Goal: Task Accomplishment & Management: Manage account settings

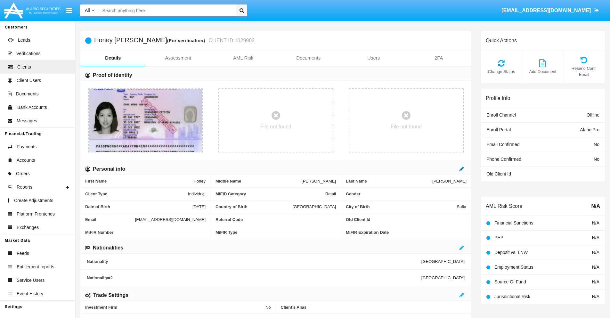
click at [462, 169] on icon at bounding box center [462, 168] width 4 height 5
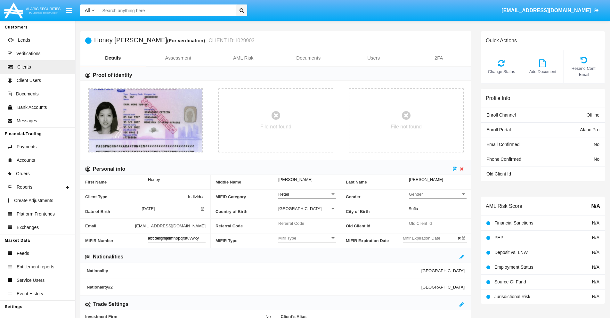
type input "abcdefghijklmnopqrstuvwxyz"
click at [455, 169] on icon at bounding box center [455, 168] width 4 height 5
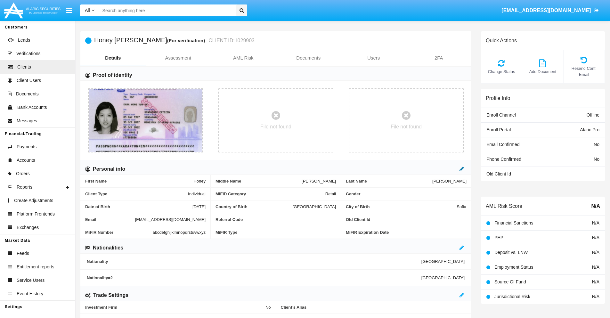
click at [462, 169] on icon at bounding box center [462, 168] width 4 height 5
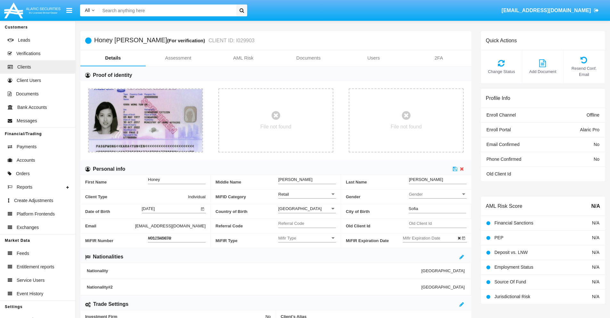
type input "#0123456789"
click at [455, 169] on icon at bounding box center [455, 168] width 4 height 5
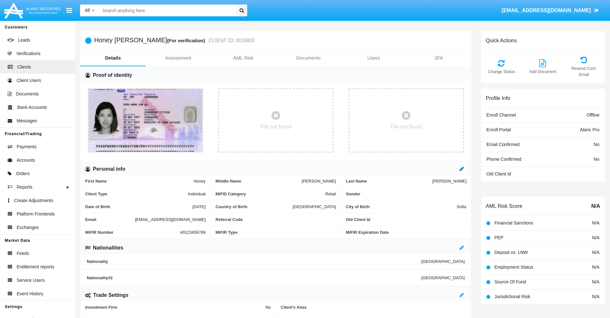
click at [462, 169] on icon at bounding box center [462, 168] width 4 height 5
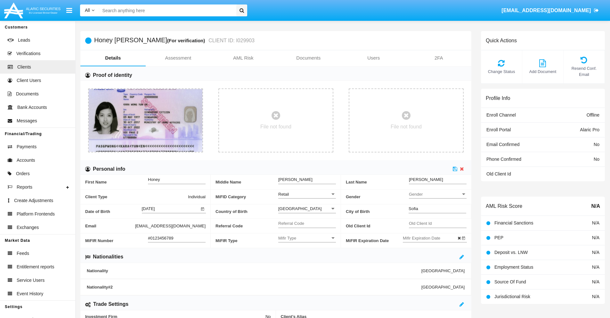
click at [177, 238] on input "#0123456789" at bounding box center [177, 238] width 58 height 5
click at [455, 169] on icon at bounding box center [455, 168] width 4 height 5
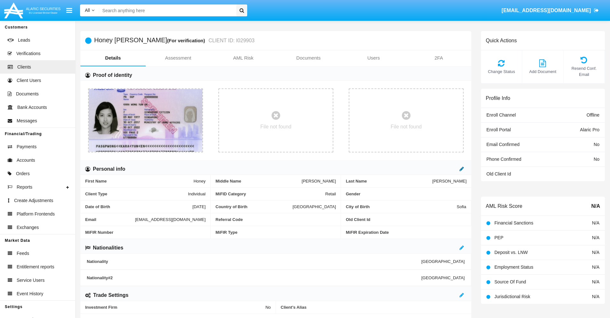
click at [462, 169] on icon at bounding box center [462, 168] width 4 height 5
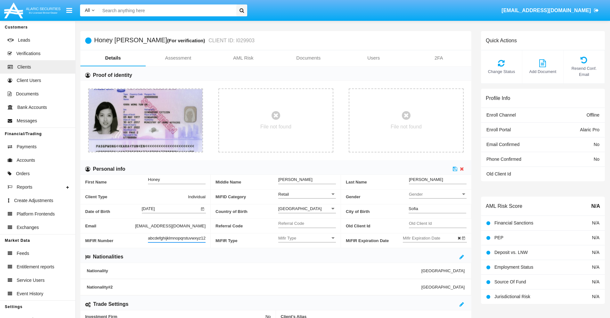
scroll to position [0, 4]
type input "abcdefghijklmnopqrstuvwxyz1234"
click at [455, 169] on icon at bounding box center [455, 168] width 4 height 5
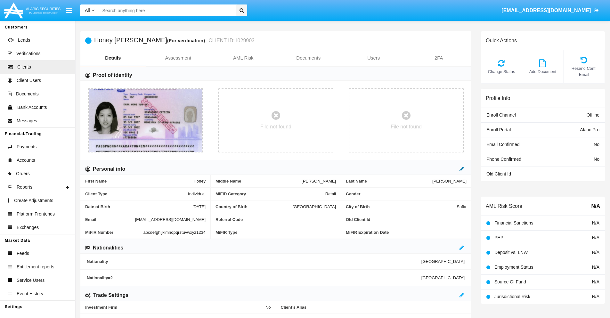
click at [462, 169] on icon at bounding box center [462, 168] width 4 height 5
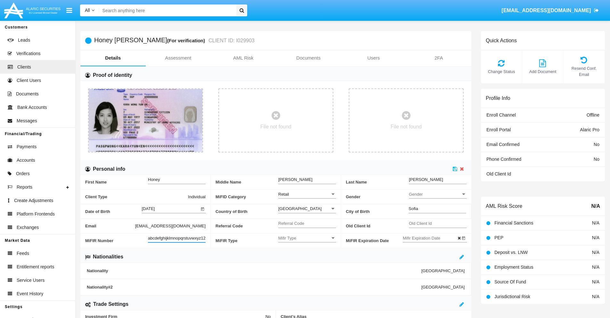
scroll to position [0, 7]
type input "abcdefghijklmnopqrstuvwxyz12345"
click at [455, 169] on icon at bounding box center [455, 168] width 4 height 5
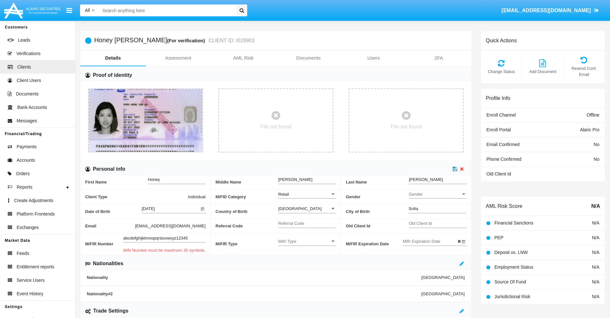
scroll to position [0, 0]
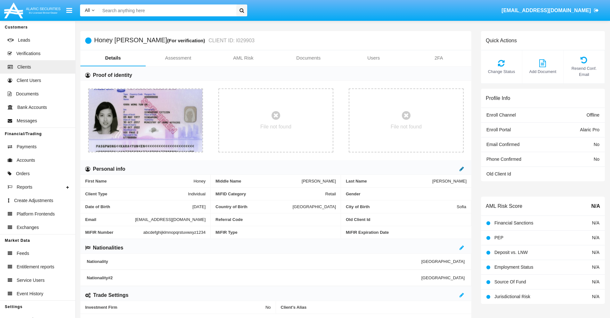
click at [462, 169] on icon at bounding box center [462, 168] width 4 height 5
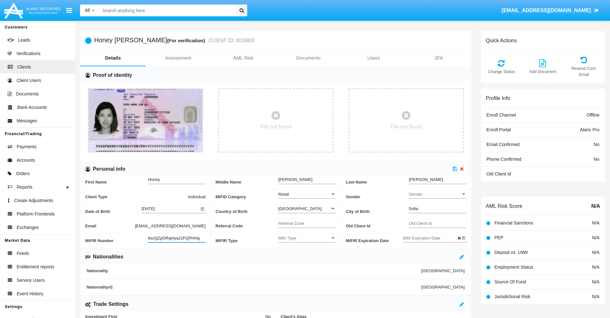
type input "6scQZpORqHyaJ1FQPHHq"
click at [307, 238] on span "Mifir Type" at bounding box center [304, 238] width 52 height 5
click at [307, 254] on span "CONCAT" at bounding box center [307, 254] width 58 height 12
click at [432, 238] on input "Mifir Expiration Date" at bounding box center [432, 238] width 58 height 5
click at [422, 130] on span "[DATE]" at bounding box center [417, 130] width 14 height 5
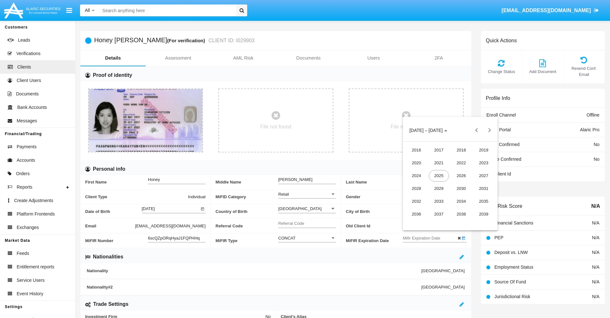
click at [461, 188] on div "2030" at bounding box center [462, 189] width 20 height 12
click at [417, 163] on div "JAN" at bounding box center [417, 163] width 20 height 12
click at [437, 171] on div "1" at bounding box center [438, 171] width 12 height 12
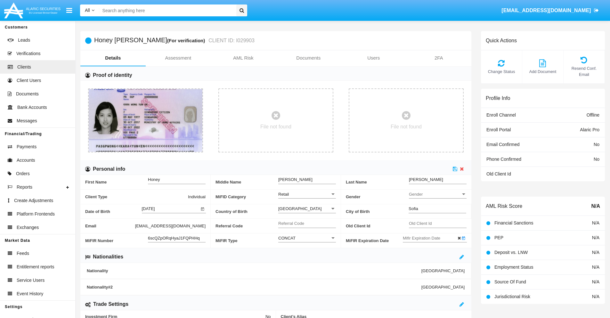
type input "[DATE]"
click at [455, 169] on icon at bounding box center [455, 168] width 4 height 5
